Goal: Task Accomplishment & Management: Use online tool/utility

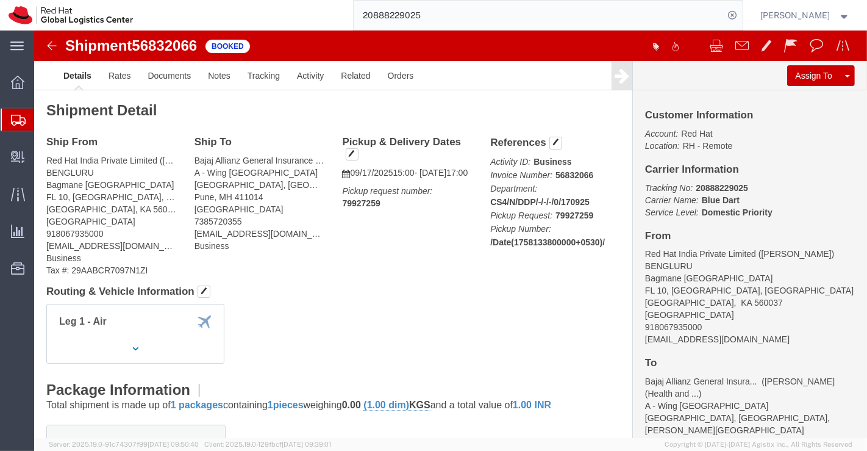
click div "Leg 1 - Air"
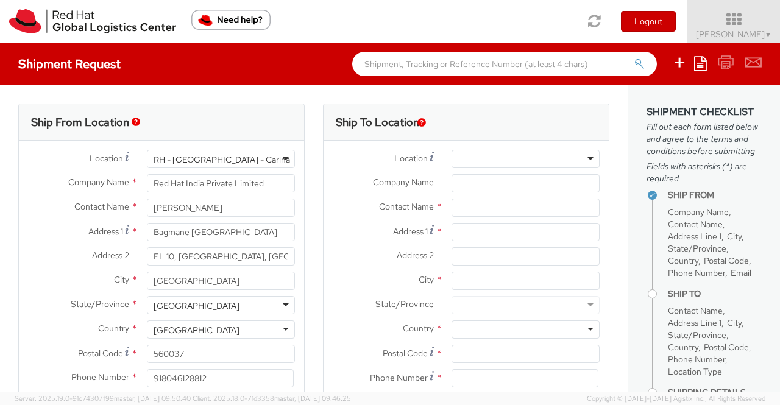
select select
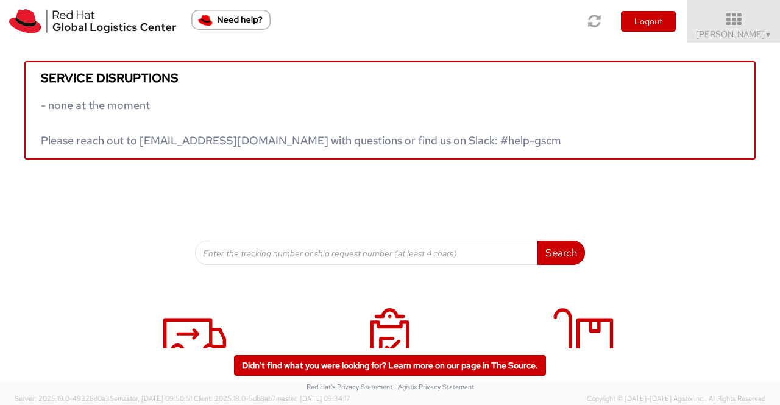
click at [771, 37] on span "▼" at bounding box center [768, 35] width 7 height 10
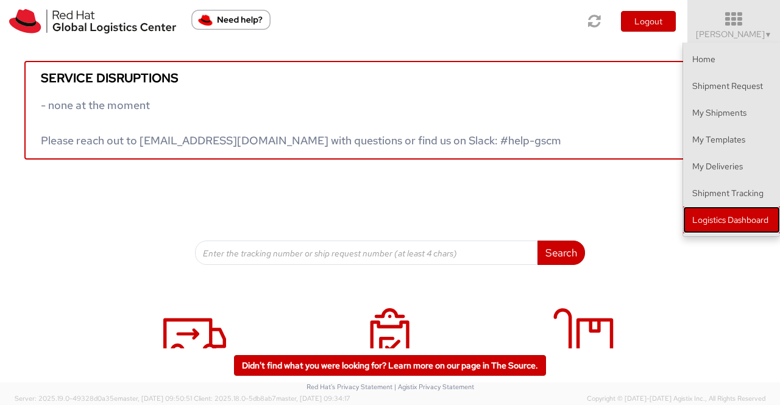
click at [731, 223] on link "Logistics Dashboard" at bounding box center [732, 220] width 97 height 27
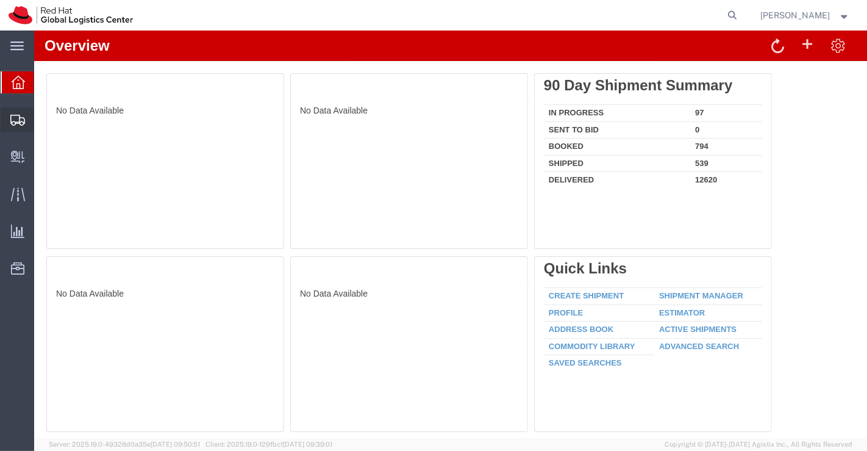
click at [0, 0] on span "Shipment Manager" at bounding box center [0, 0] width 0 height 0
